Goal: Find specific page/section: Find specific page/section

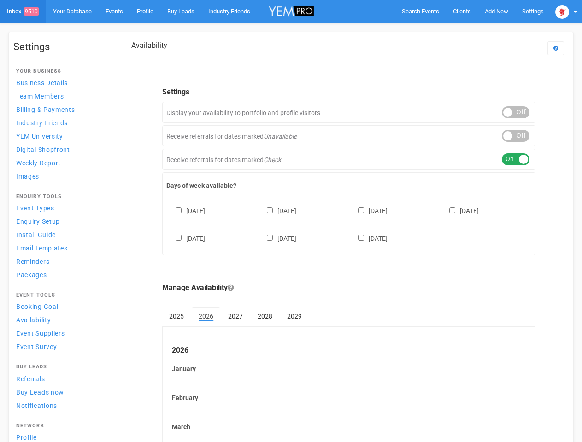
click at [291, 221] on div "[DATE] [DATE] [DATE] [DATE] [DATE] [DATE] [DATE]" at bounding box center [348, 220] width 365 height 55
click at [420, 11] on span "Search Events" at bounding box center [420, 11] width 37 height 7
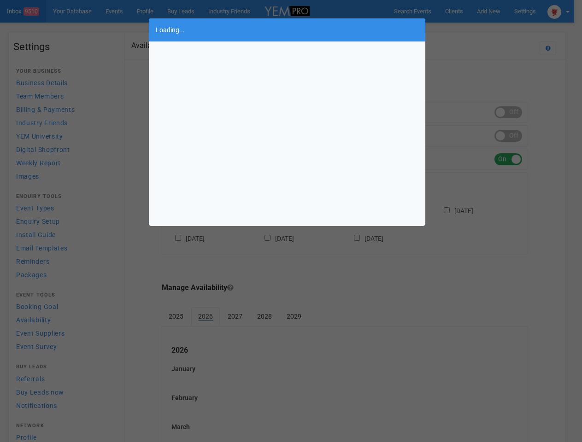
click at [475, 29] on div "Loading..." at bounding box center [291, 221] width 582 height 442
click at [566, 11] on div "Loading..." at bounding box center [291, 221] width 582 height 442
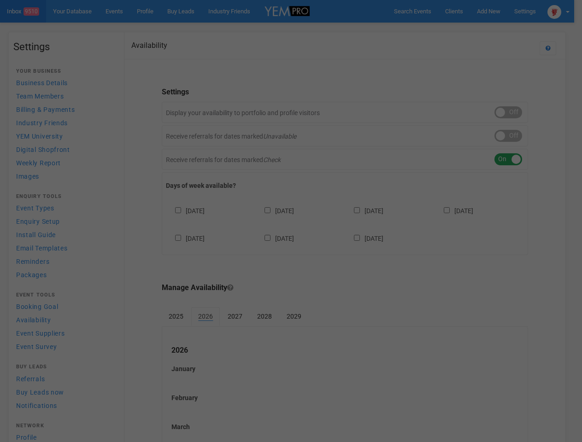
click at [515, 112] on div "Loading..." at bounding box center [291, 221] width 582 height 442
click at [515, 136] on div "Loading..." at bounding box center [291, 221] width 582 height 442
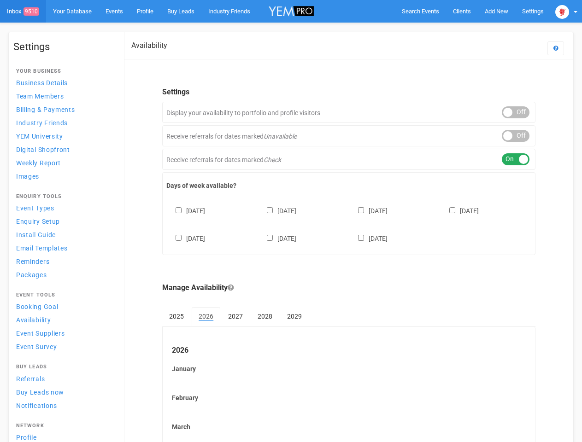
click at [515, 159] on div "ON OFF" at bounding box center [516, 159] width 28 height 12
click at [349, 223] on div "[DATE] [DATE] [DATE] [DATE] [DATE] [DATE] [DATE]" at bounding box center [348, 220] width 365 height 55
